Goal: Information Seeking & Learning: Learn about a topic

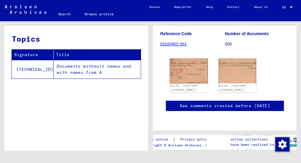
scroll to position [308, 0]
click at [88, 66] on td "Documents withouit names and with names from A" at bounding box center [97, 69] width 87 height 19
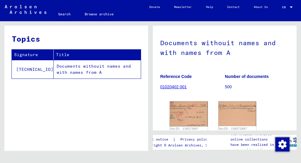
scroll to position [36, 0]
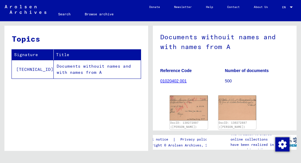
click at [176, 82] on link "01020402 001" at bounding box center [173, 81] width 27 height 5
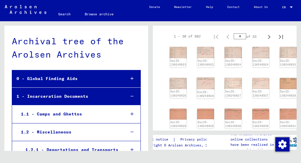
scroll to position [104, 0]
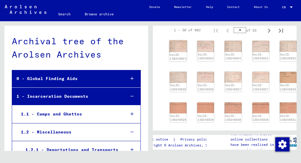
click at [178, 46] on img at bounding box center [178, 46] width 18 height 12
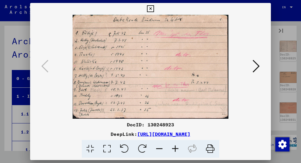
click at [257, 66] on icon at bounding box center [256, 66] width 7 height 14
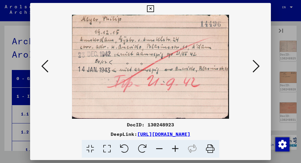
click at [257, 66] on icon at bounding box center [256, 66] width 7 height 14
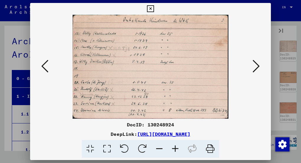
click at [257, 66] on icon at bounding box center [256, 66] width 7 height 14
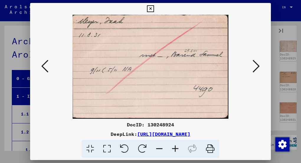
click at [257, 66] on icon at bounding box center [256, 66] width 7 height 14
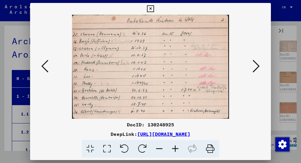
click at [151, 7] on icon at bounding box center [150, 8] width 7 height 7
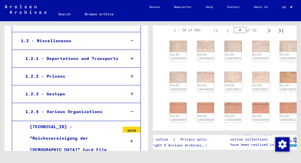
scroll to position [91, 0]
click at [94, 74] on div "1.2.2 - Prisons" at bounding box center [71, 76] width 100 height 12
